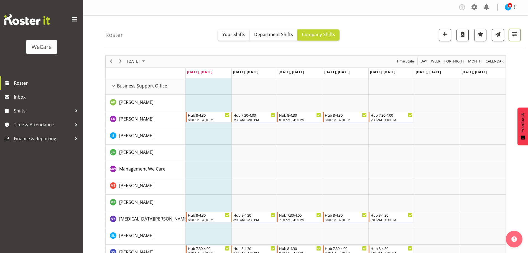
drag, startPoint x: 513, startPoint y: 36, endPoint x: 508, endPoint y: 61, distance: 25.2
click at [513, 36] on span "button" at bounding box center [514, 33] width 7 height 7
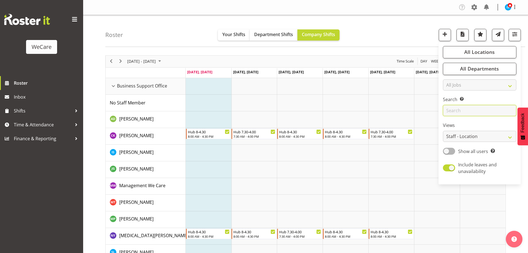
click at [467, 111] on input "text" at bounding box center [479, 110] width 73 height 11
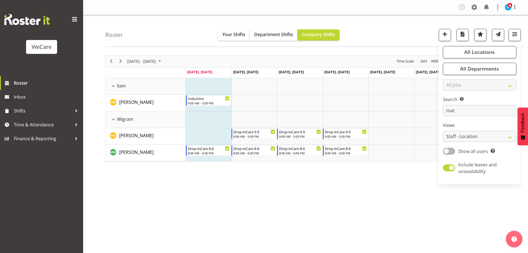
click at [267, 221] on div "[DATE] - [DATE] [DATE] Day Week Fortnight Month calendar Month Agenda Time Scal…" at bounding box center [316, 162] width 423 height 222
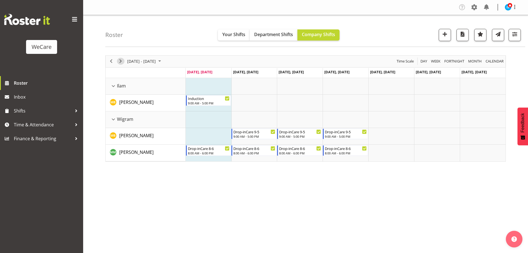
click at [123, 58] on span "Next" at bounding box center [120, 61] width 7 height 7
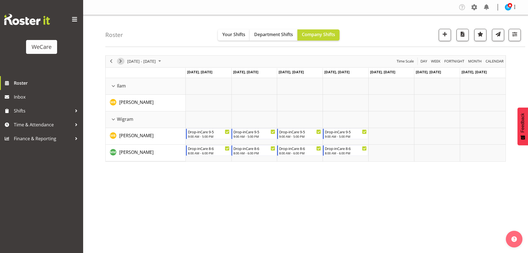
click at [121, 60] on span "Next" at bounding box center [120, 61] width 7 height 7
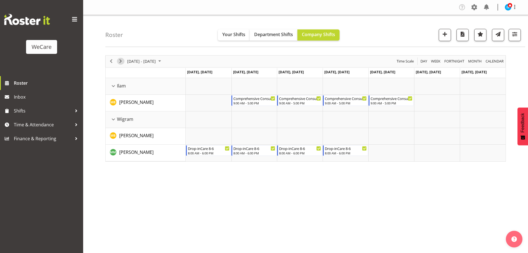
click at [121, 58] on span "Next" at bounding box center [120, 61] width 7 height 7
click at [119, 64] on div "next period" at bounding box center [120, 61] width 9 height 12
click at [121, 61] on span "Next" at bounding box center [120, 61] width 7 height 7
click at [121, 59] on span "Next" at bounding box center [120, 61] width 7 height 7
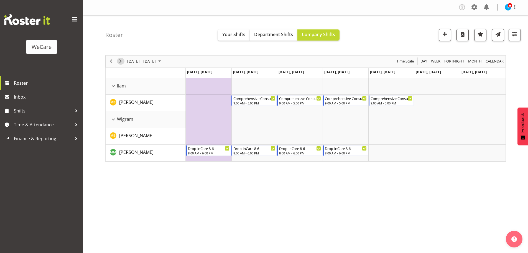
click at [122, 60] on span "Next" at bounding box center [120, 61] width 7 height 7
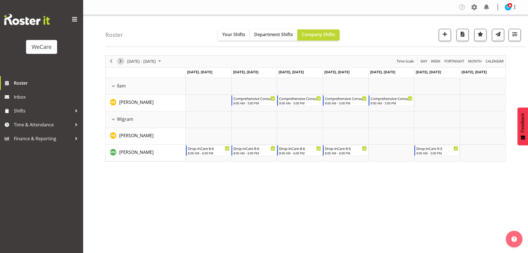
click at [124, 63] on button "Next" at bounding box center [120, 61] width 7 height 7
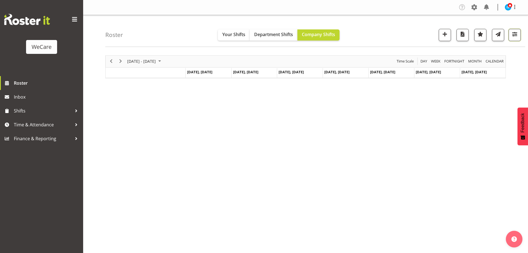
click at [518, 33] on span "button" at bounding box center [514, 33] width 7 height 7
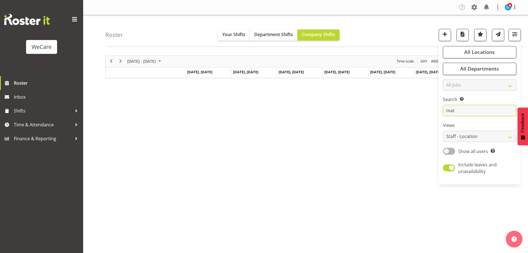
click at [480, 110] on input "mat" at bounding box center [479, 110] width 73 height 11
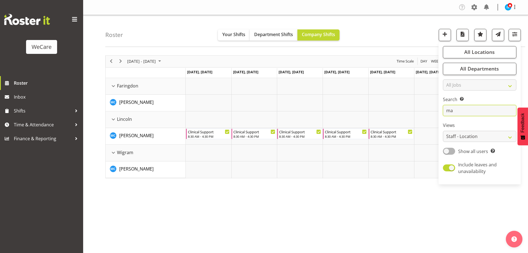
type input "m"
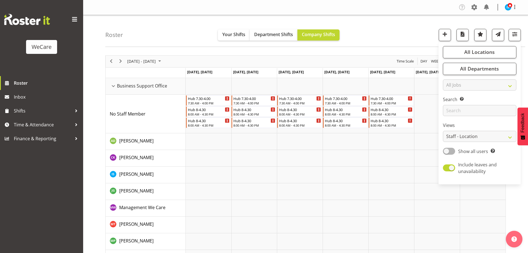
click at [411, 29] on div "Roster Your Shifts Department Shifts Company Shifts All Locations Clear Busines…" at bounding box center [315, 31] width 420 height 32
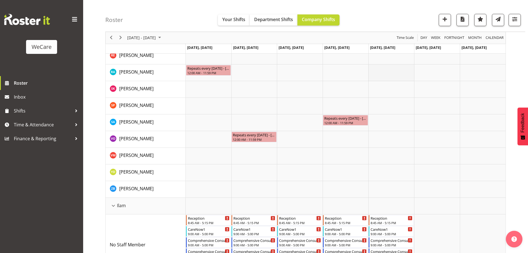
scroll to position [693, 0]
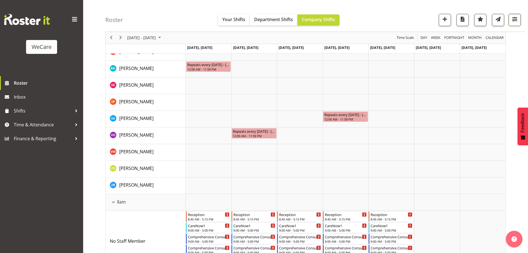
click at [520, 18] on button "button" at bounding box center [515, 20] width 12 height 12
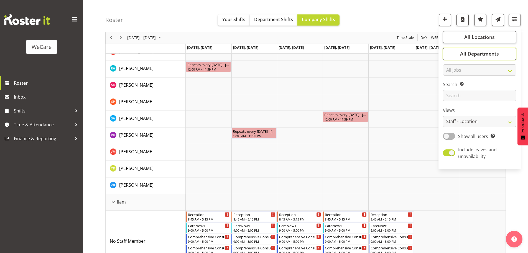
click at [486, 58] on button "All Departments" at bounding box center [479, 54] width 73 height 12
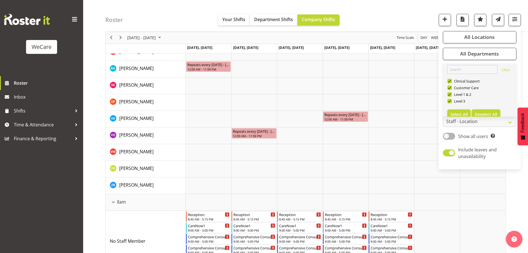
click at [487, 110] on button "Deselect All" at bounding box center [486, 114] width 29 height 10
checkbox input "false"
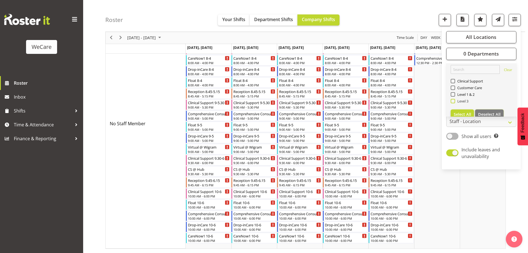
scroll to position [571, 0]
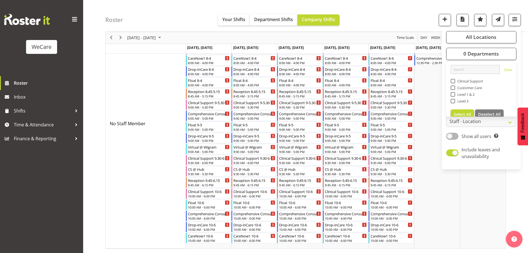
click at [461, 96] on span "Level 1 & 2" at bounding box center [465, 94] width 20 height 4
click at [454, 96] on input "Level 1 & 2" at bounding box center [453, 95] width 4 height 4
checkbox input "true"
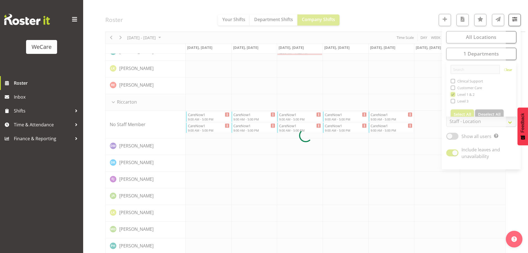
scroll to position [626, 0]
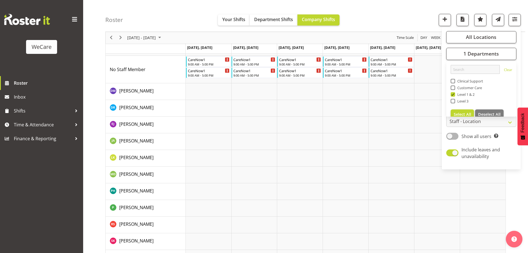
click at [171, 29] on div "Roster Your Shifts Department Shifts Company Shifts All Locations Clear Busines…" at bounding box center [315, 16] width 420 height 32
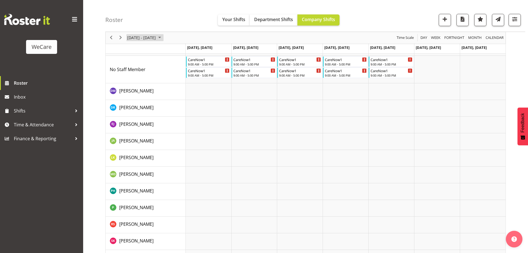
click at [151, 40] on span "[DATE] - [DATE]" at bounding box center [142, 37] width 30 height 7
click at [173, 52] on span "previous month" at bounding box center [176, 52] width 10 height 10
click at [171, 49] on span "previous month" at bounding box center [176, 52] width 10 height 10
drag, startPoint x: 169, startPoint y: 98, endPoint x: 166, endPoint y: 111, distance: 13.3
click at [170, 98] on span "22" at bounding box center [168, 99] width 8 height 8
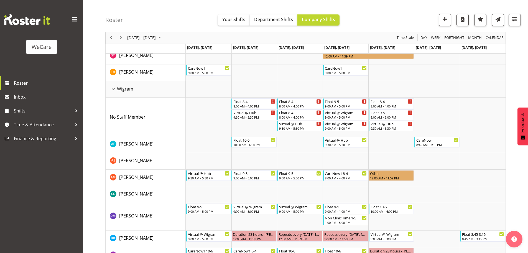
scroll to position [761, 0]
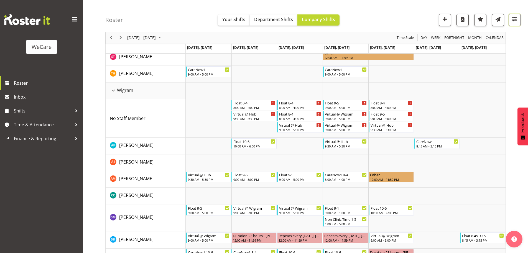
drag, startPoint x: 520, startPoint y: 16, endPoint x: 498, endPoint y: 47, distance: 38.2
click at [520, 16] on button "button" at bounding box center [515, 20] width 12 height 12
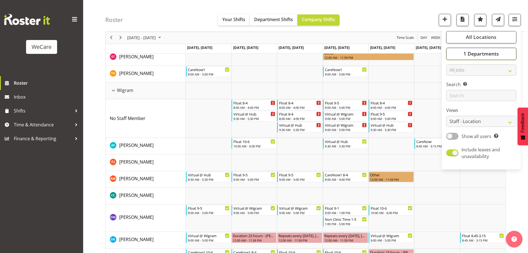
click at [478, 57] on button "1 Departments" at bounding box center [481, 54] width 70 height 12
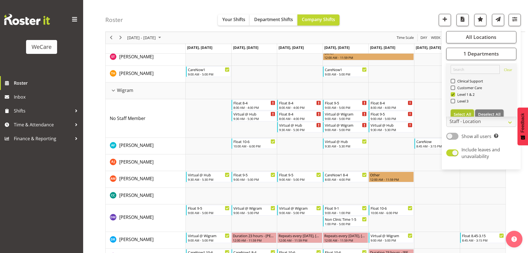
click at [465, 113] on span "Select All" at bounding box center [462, 113] width 17 height 5
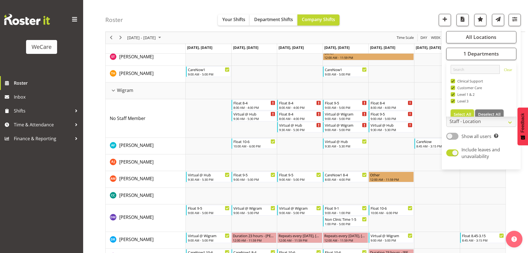
checkbox input "true"
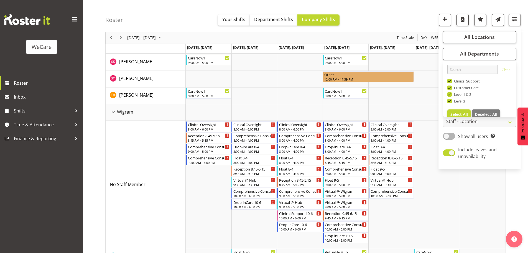
click at [363, 6] on div "Roster Your Shifts Department Shifts Company Shifts All Locations Clear Busines…" at bounding box center [315, 16] width 420 height 32
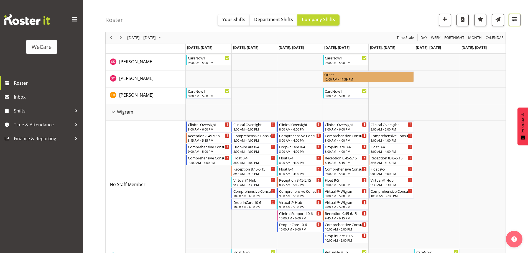
click at [512, 18] on span "button" at bounding box center [514, 19] width 7 height 7
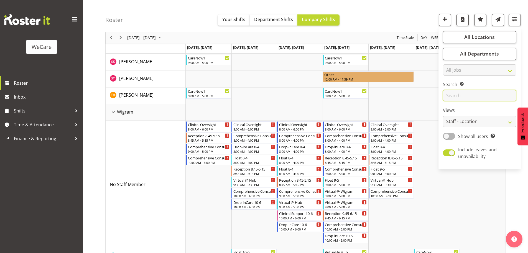
drag, startPoint x: 480, startPoint y: 93, endPoint x: 484, endPoint y: 90, distance: 4.1
click at [480, 93] on input "text" at bounding box center [479, 95] width 73 height 11
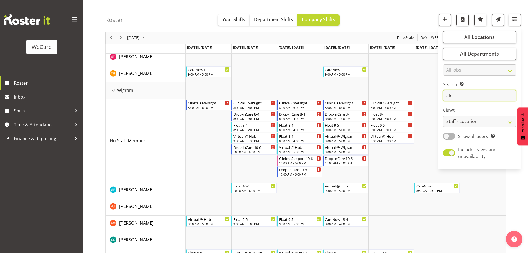
scroll to position [20, 0]
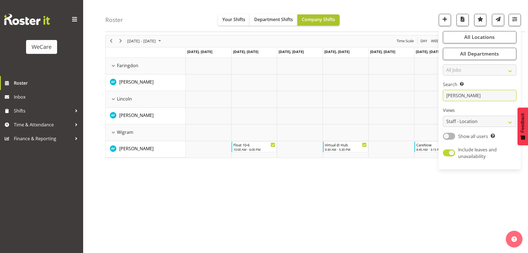
type input "ale"
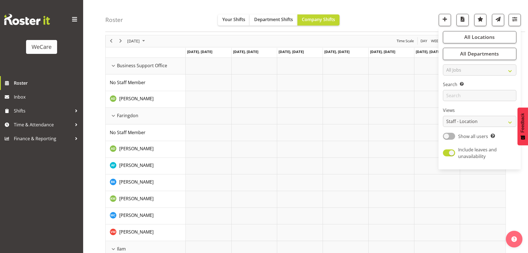
click at [372, 16] on div "Roster Your Shifts Department Shifts Company Shifts All Locations Clear Busines…" at bounding box center [315, 16] width 420 height 32
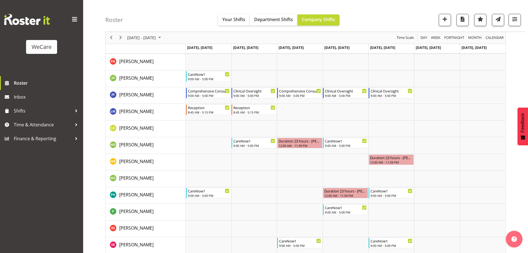
scroll to position [887, 0]
